Goal: Task Accomplishment & Management: Use online tool/utility

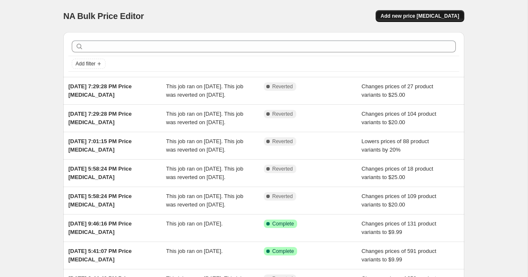
click at [454, 13] on span "Add new price [MEDICAL_DATA]" at bounding box center [420, 16] width 78 height 7
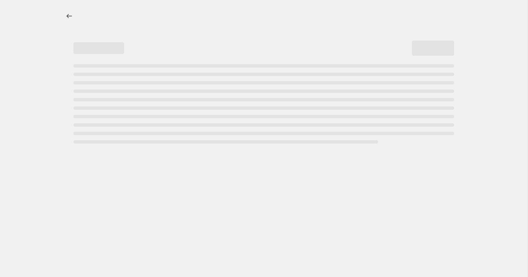
select select "percentage"
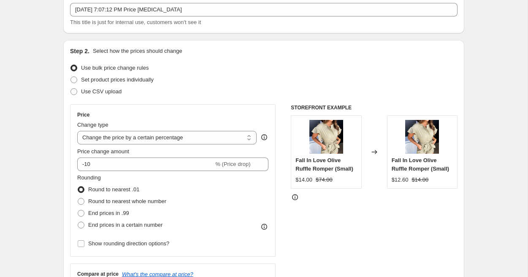
scroll to position [81, 0]
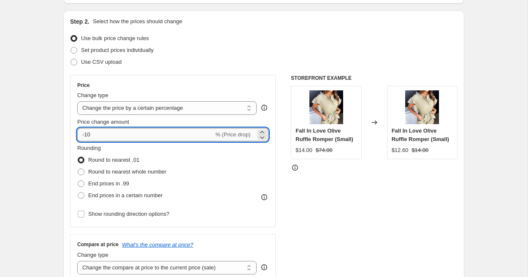
click at [165, 136] on input "-10" at bounding box center [145, 135] width 136 height 14
type input "-1"
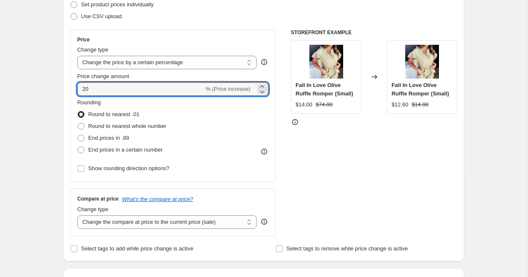
scroll to position [127, 0]
type input "20"
click at [91, 219] on select "Change the compare at price to the current price (sale) Change the compare at p…" at bounding box center [166, 222] width 179 height 14
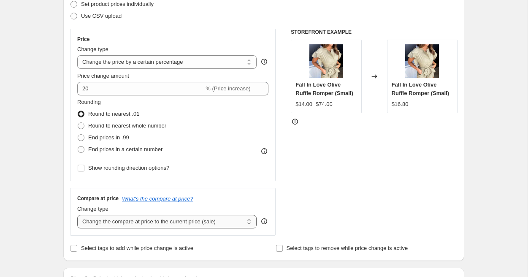
select select "no_change"
click at [77, 215] on select "Change the compare at price to the current price (sale) Change the compare at p…" at bounding box center [166, 222] width 179 height 14
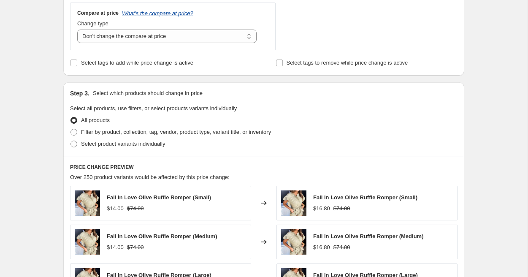
scroll to position [312, 0]
click at [74, 133] on span at bounding box center [73, 131] width 7 height 7
click at [71, 129] on input "Filter by product, collection, tag, vendor, product type, variant title, or inv…" at bounding box center [70, 128] width 0 height 0
radio input "true"
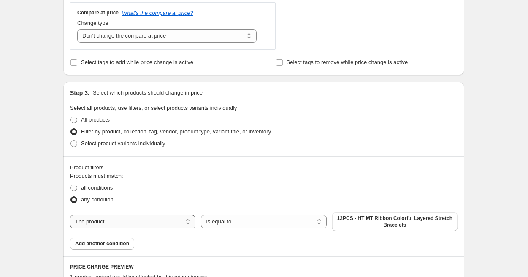
click at [100, 223] on select "The product The product's collection The product's tag The product's vendor The…" at bounding box center [132, 222] width 125 height 14
select select "collection"
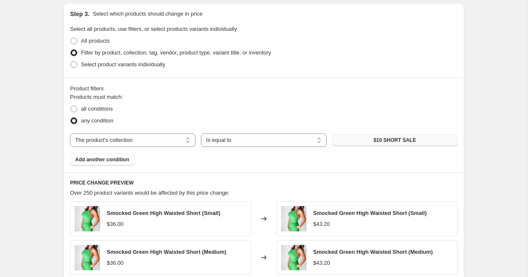
scroll to position [397, 0]
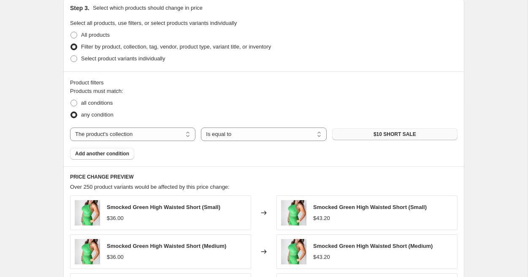
click at [359, 137] on button "$10 SHORT SALE" at bounding box center [394, 134] width 125 height 12
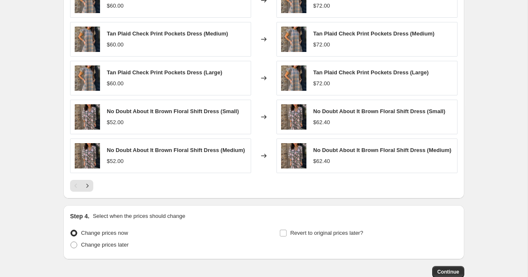
scroll to position [663, 0]
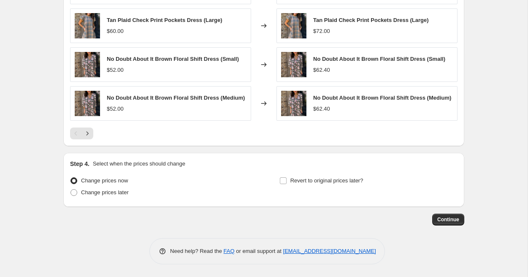
click at [444, 219] on span "Continue" at bounding box center [448, 219] width 22 height 7
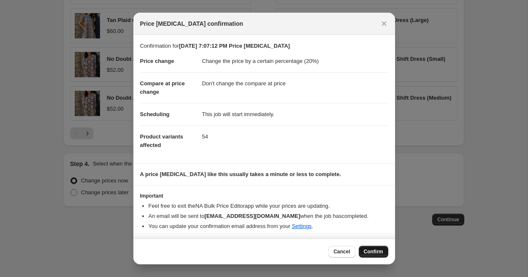
click at [370, 246] on button "Confirm" at bounding box center [374, 252] width 30 height 12
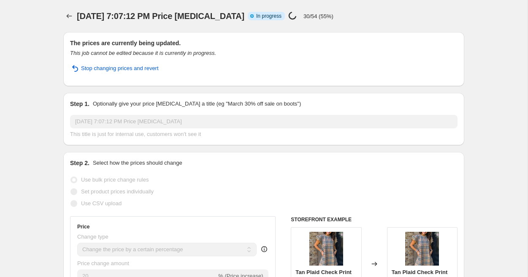
select select "percentage"
select select "no_change"
select select "collection"
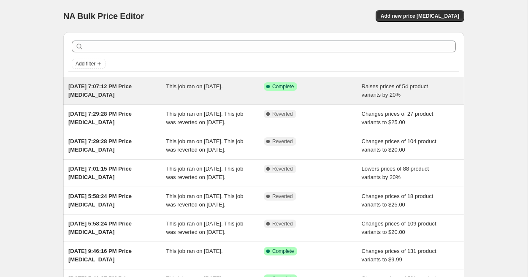
click at [284, 92] on div "Success Complete Complete" at bounding box center [313, 90] width 98 height 17
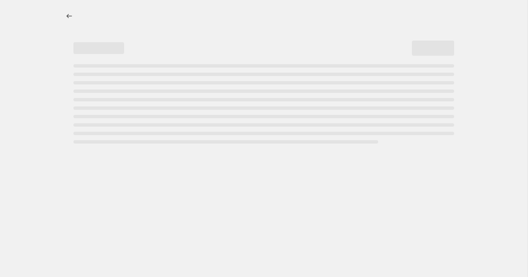
select select "percentage"
select select "no_change"
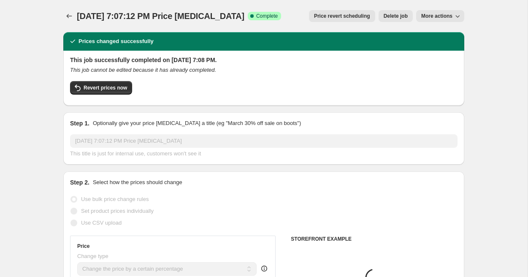
select select "collection"
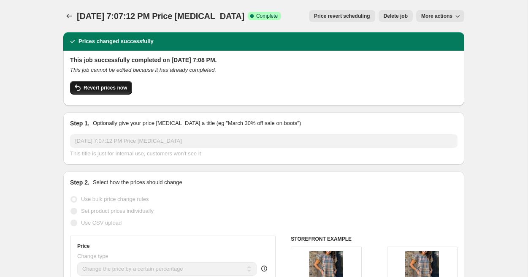
click at [116, 94] on button "Revert prices now" at bounding box center [101, 88] width 62 height 14
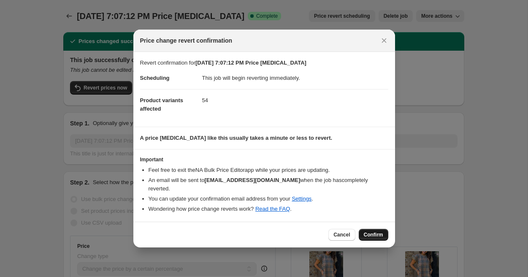
click at [380, 231] on span "Confirm" at bounding box center [373, 234] width 19 height 7
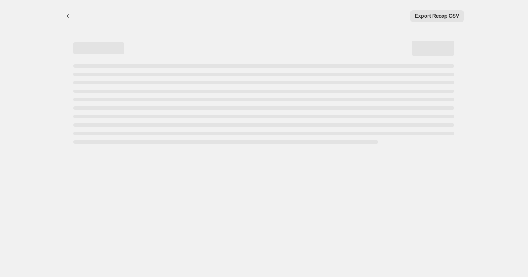
select select "percentage"
select select "no_change"
select select "collection"
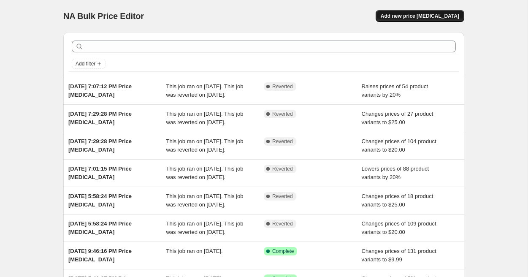
click at [411, 16] on span "Add new price [MEDICAL_DATA]" at bounding box center [420, 16] width 78 height 7
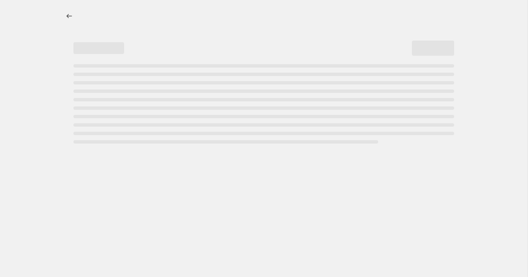
select select "percentage"
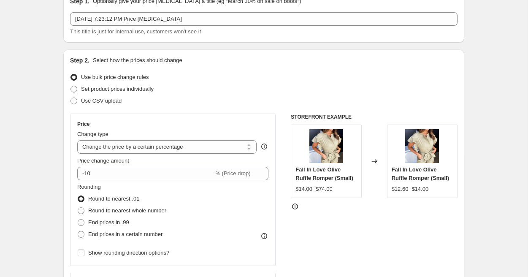
scroll to position [48, 0]
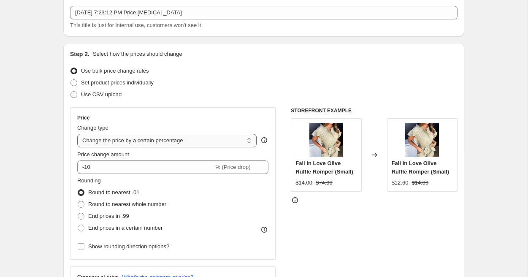
click at [136, 141] on select "Change the price to a certain amount Change the price by a certain amount Chang…" at bounding box center [166, 141] width 179 height 14
click at [77, 134] on select "Change the price to a certain amount Change the price by a certain amount Chang…" at bounding box center [166, 141] width 179 height 14
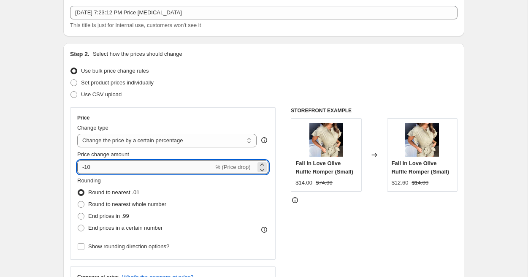
click at [96, 170] on input "-10" at bounding box center [145, 167] width 136 height 14
type input "-20"
click at [166, 180] on fieldset "Rounding Round to nearest .01 Round to nearest whole number End prices in .99 E…" at bounding box center [121, 204] width 89 height 57
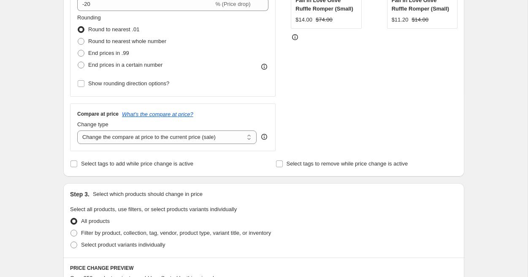
scroll to position [212, 0]
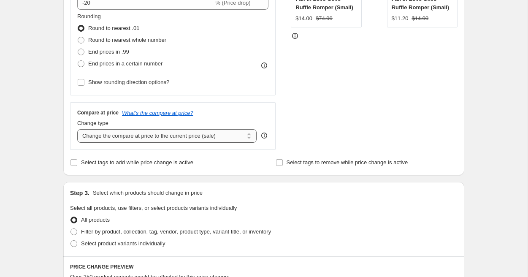
click at [114, 133] on select "Change the compare at price to the current price (sale) Change the compare at p…" at bounding box center [166, 136] width 179 height 14
select select "no_change"
click at [77, 129] on select "Change the compare at price to the current price (sale) Change the compare at p…" at bounding box center [166, 136] width 179 height 14
click at [230, 95] on div "Price Change type Change the price to a certain amount Change the price by a ce…" at bounding box center [173, 19] width 206 height 152
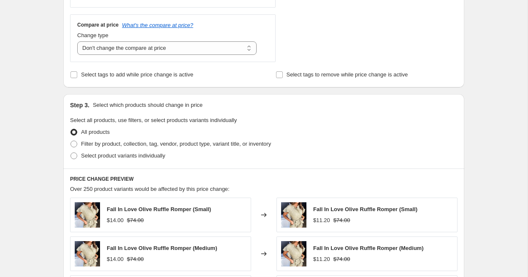
scroll to position [305, 0]
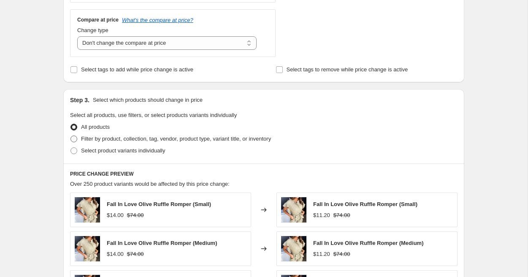
click at [74, 141] on span at bounding box center [73, 138] width 7 height 7
click at [71, 136] on input "Filter by product, collection, tag, vendor, product type, variant title, or inv…" at bounding box center [70, 135] width 0 height 0
radio input "true"
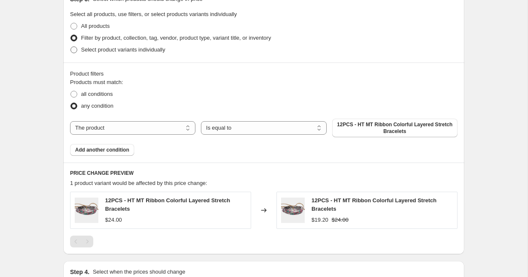
scroll to position [409, 0]
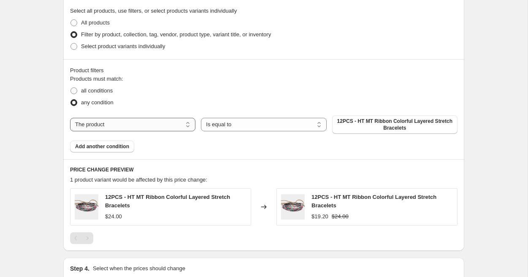
click at [124, 119] on select "The product The product's collection The product's tag The product's vendor The…" at bounding box center [132, 125] width 125 height 14
select select "collection"
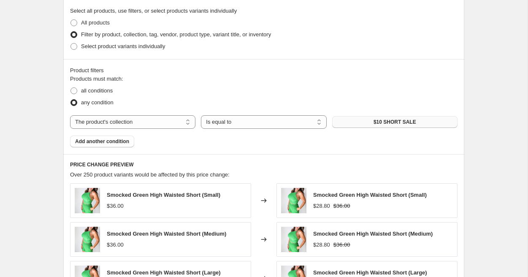
click at [349, 120] on button "$10 SHORT SALE" at bounding box center [394, 122] width 125 height 12
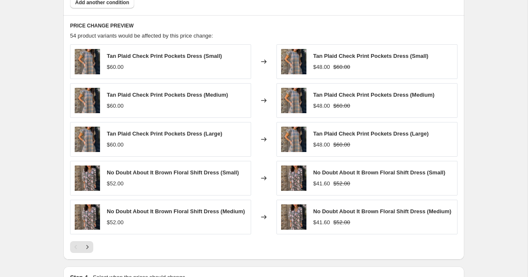
scroll to position [663, 0]
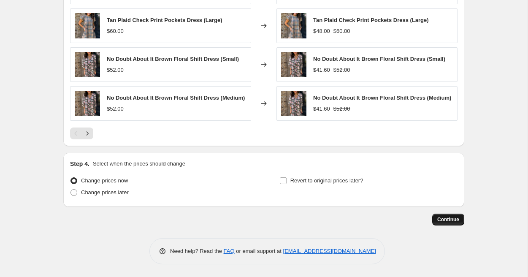
click at [447, 221] on span "Continue" at bounding box center [448, 219] width 22 height 7
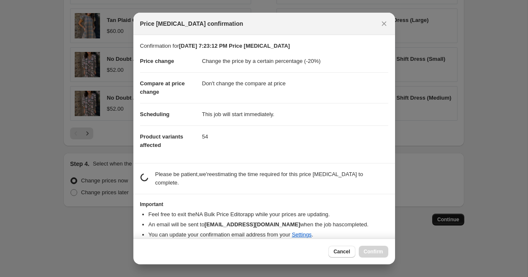
scroll to position [0, 0]
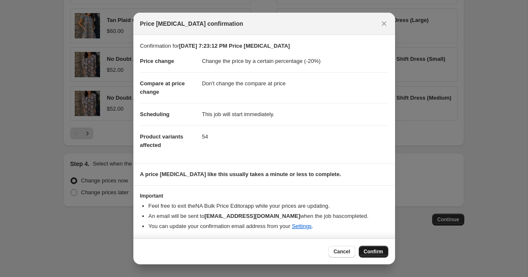
click at [365, 249] on span "Confirm" at bounding box center [373, 251] width 19 height 7
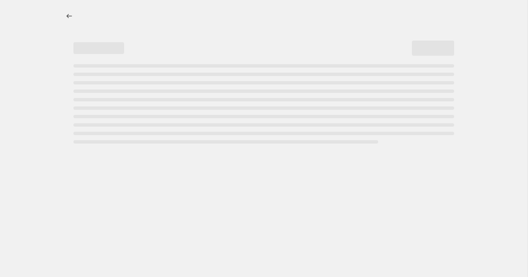
select select "percentage"
select select "no_change"
select select "collection"
